Goal: Find specific page/section: Find specific page/section

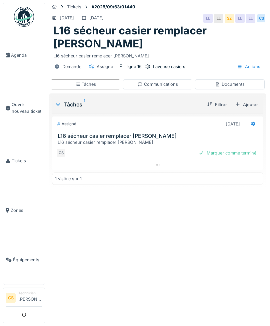
click at [12, 58] on span "Agenda" at bounding box center [26, 55] width 31 height 6
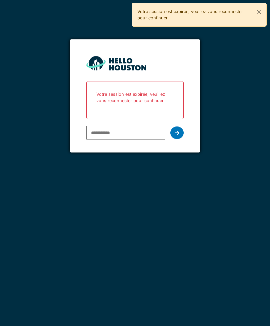
click at [112, 129] on input "email" at bounding box center [125, 133] width 79 height 14
type input "**********"
click at [176, 133] on icon at bounding box center [177, 132] width 5 height 5
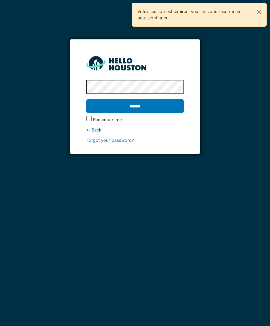
click at [135, 106] on input "******" at bounding box center [134, 106] width 97 height 14
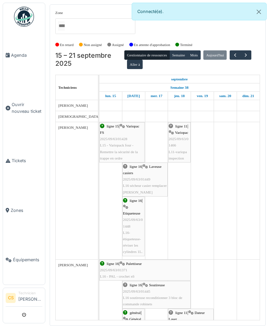
click at [11, 53] on span "Agenda" at bounding box center [26, 55] width 31 height 6
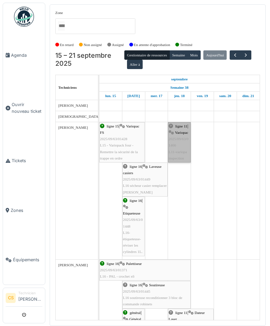
click at [178, 146] on link "ligne 11 | Variopac 2025/09/63/01466 L11-variopa inspection" at bounding box center [179, 142] width 23 height 40
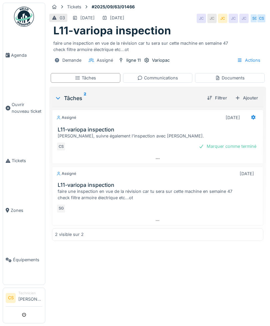
click at [144, 197] on div "faire une inspection en vue de la révision car tu sera sur cette machine en sem…" at bounding box center [159, 194] width 203 height 13
click at [23, 55] on span "Agenda" at bounding box center [26, 55] width 31 height 6
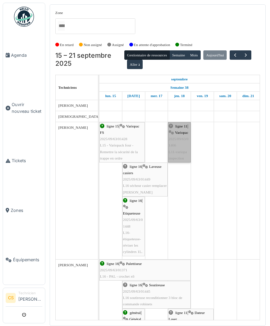
click at [180, 147] on link "ligne 11 | Variopac 2025/09/63/01466 L11-variopa inspection" at bounding box center [179, 142] width 23 height 40
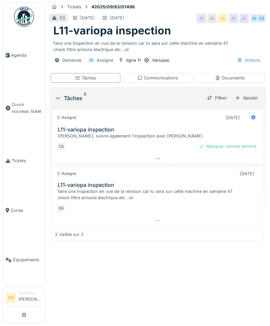
click at [24, 52] on link "Agenda" at bounding box center [24, 55] width 42 height 50
